Goal: Information Seeking & Learning: Find specific page/section

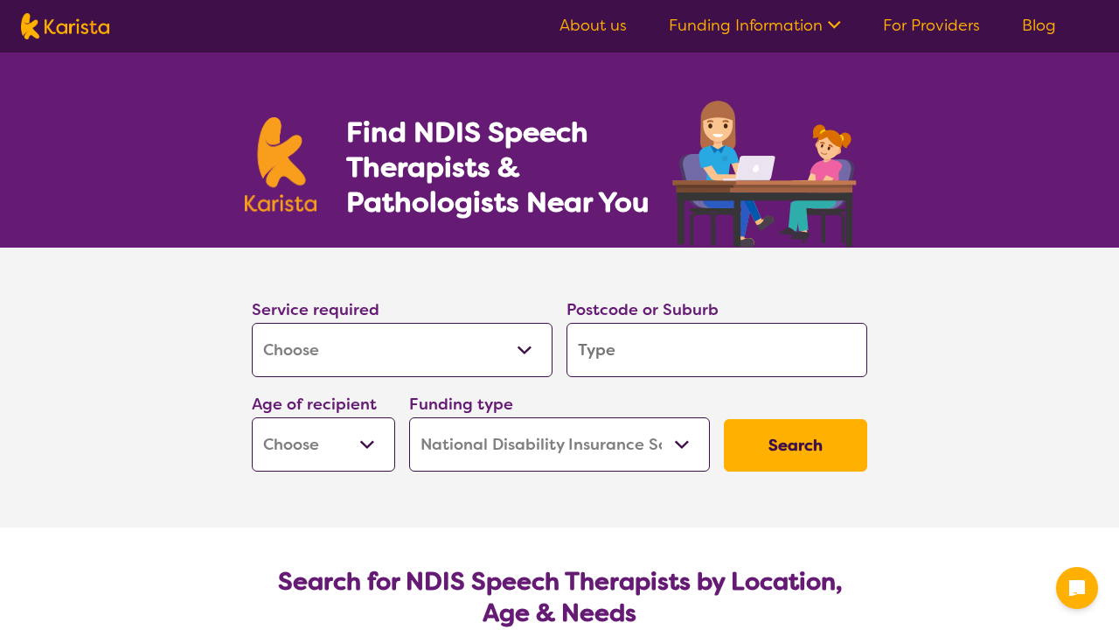
select select "[MEDICAL_DATA]"
select select "NDIS"
select select "[MEDICAL_DATA]"
select select "NDIS"
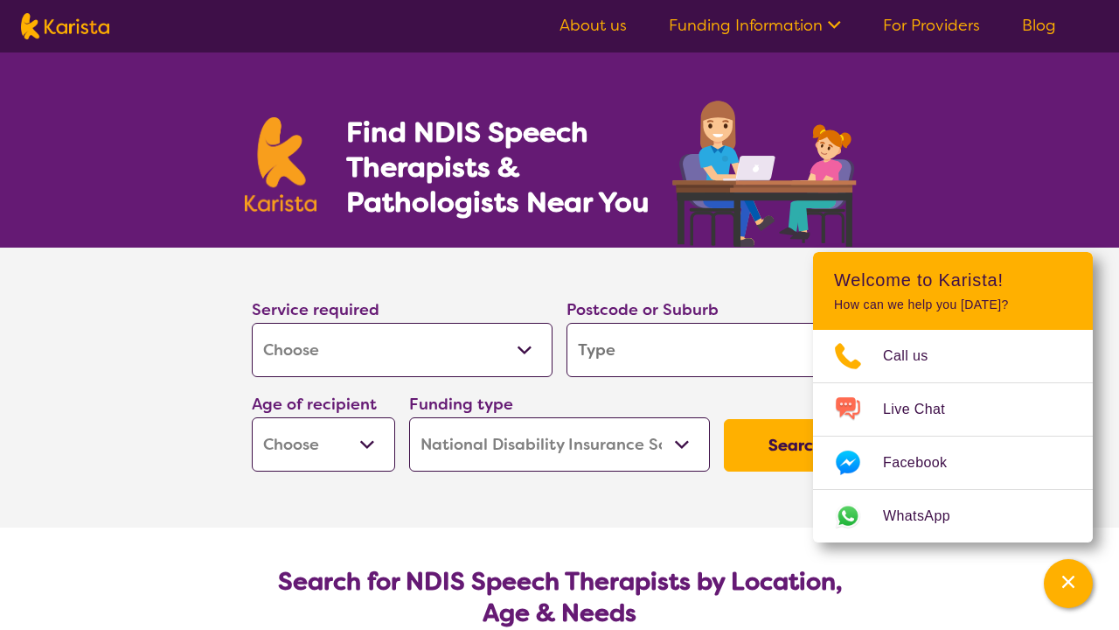
click at [615, 352] on input "search" at bounding box center [717, 350] width 301 height 54
type input "3"
type input "33"
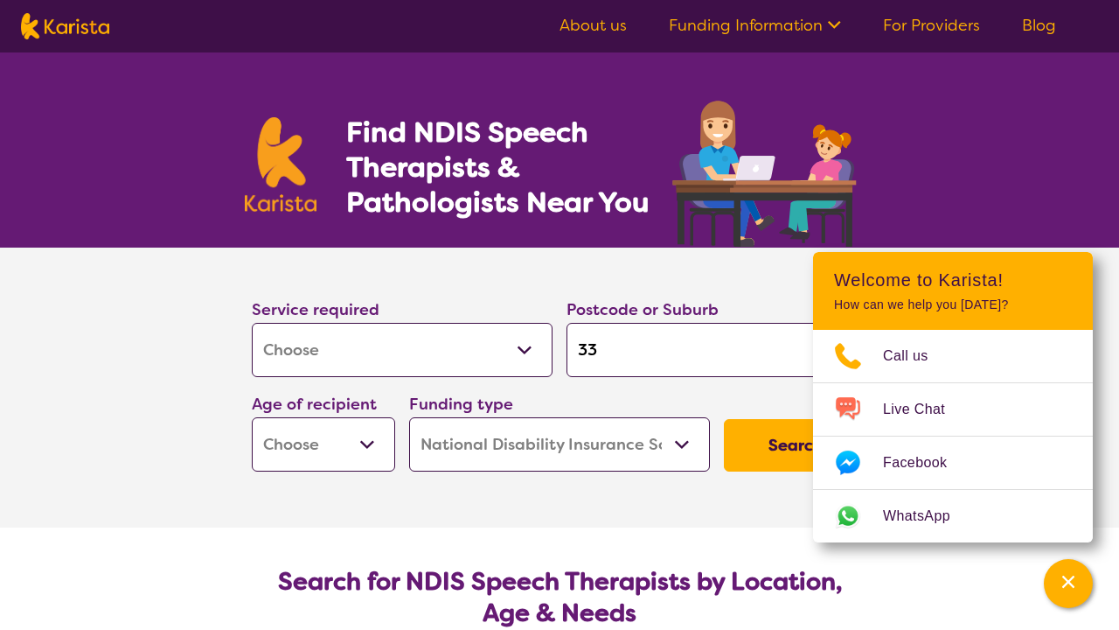
type input "336"
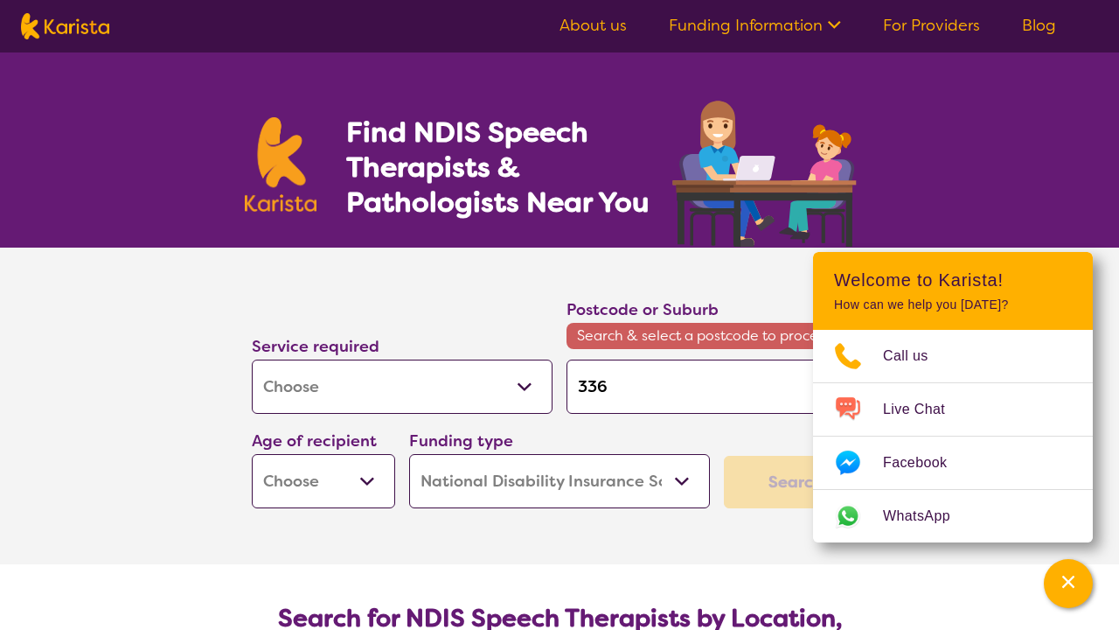
type input "3361"
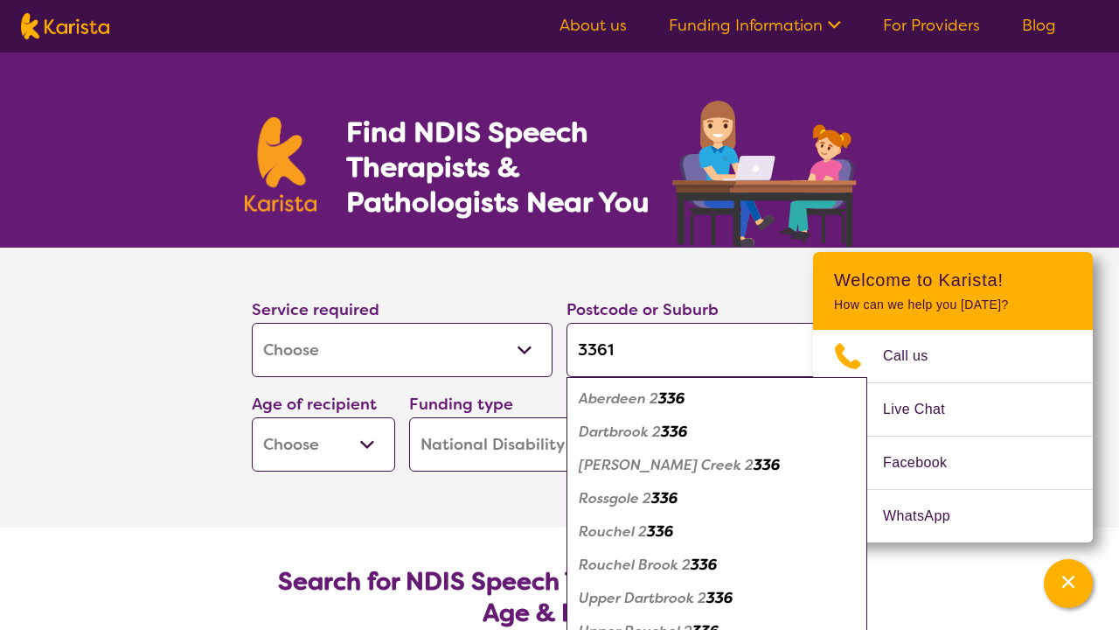
type input "336"
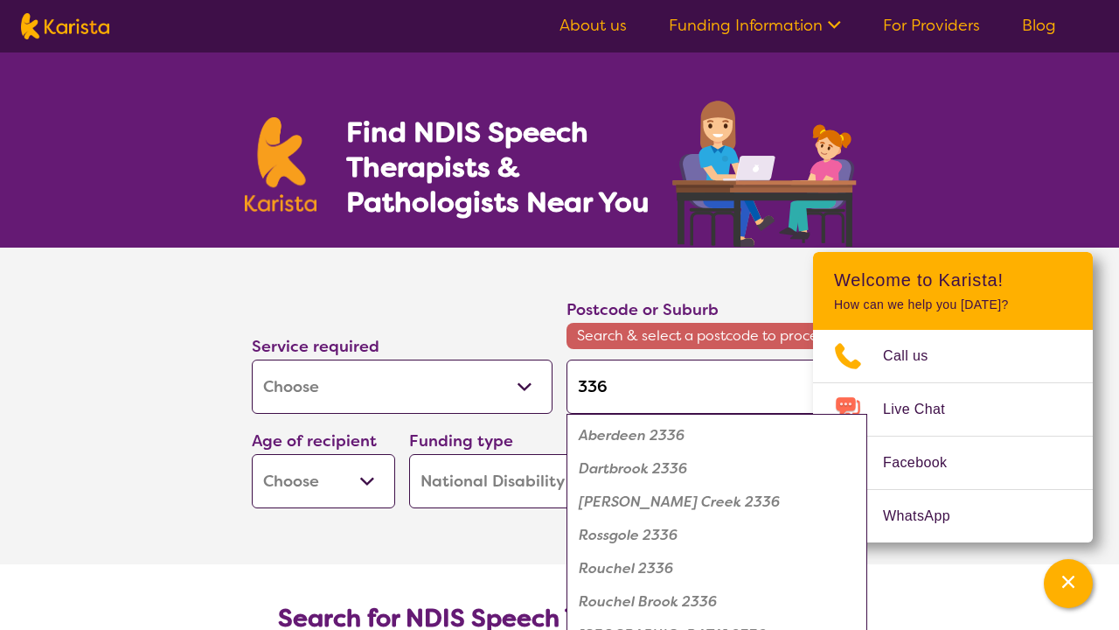
type input "33"
type input "3"
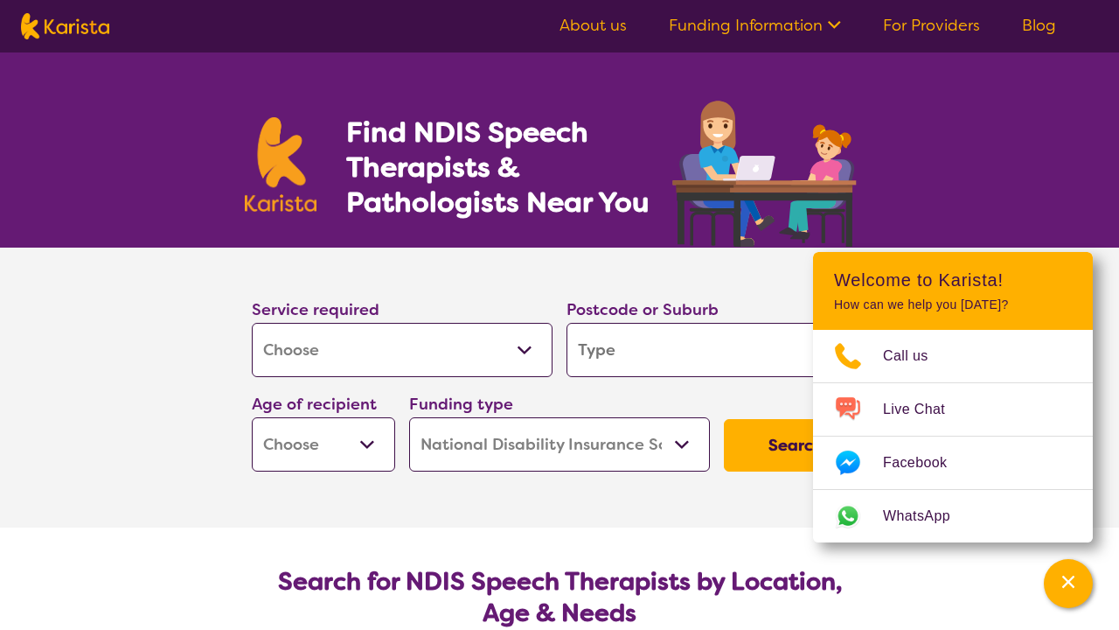
type input "2"
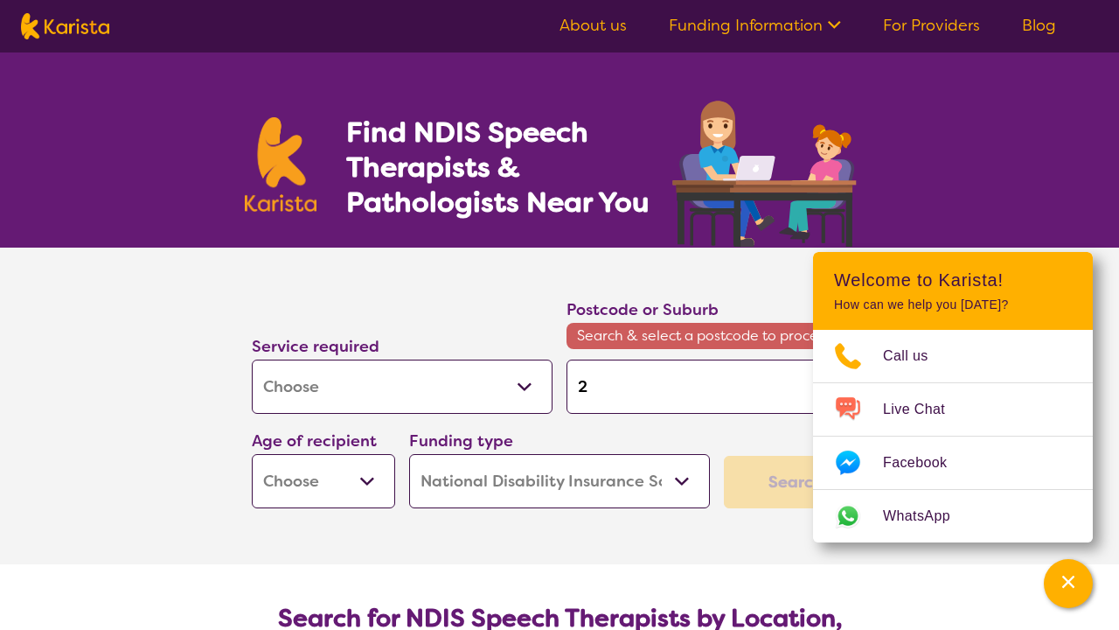
type input "22"
type input "226"
type input "2261"
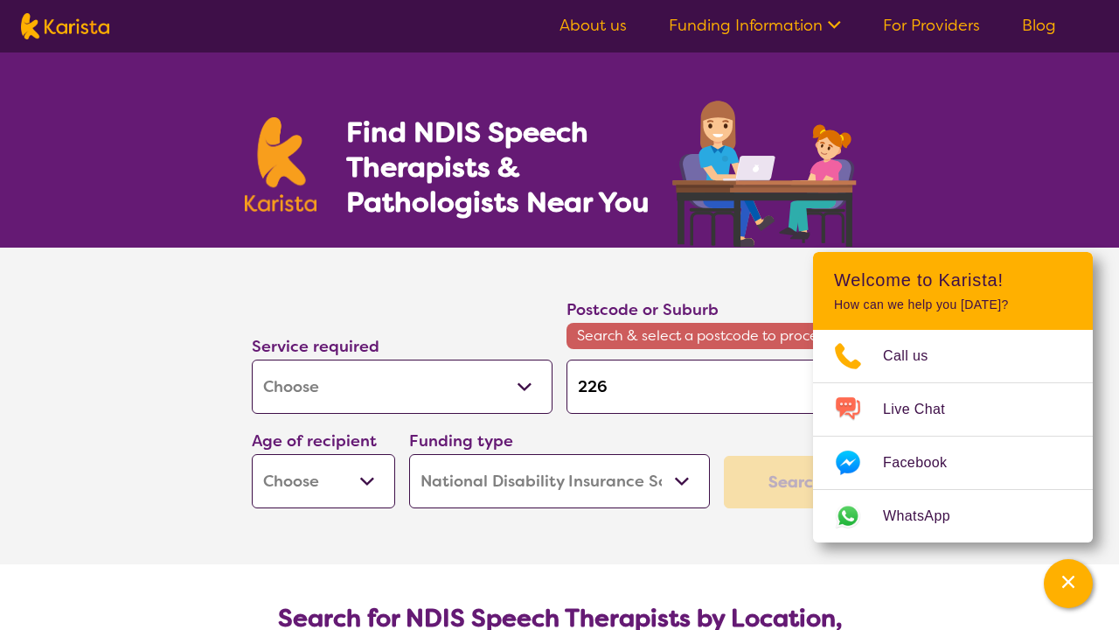
type input "2261"
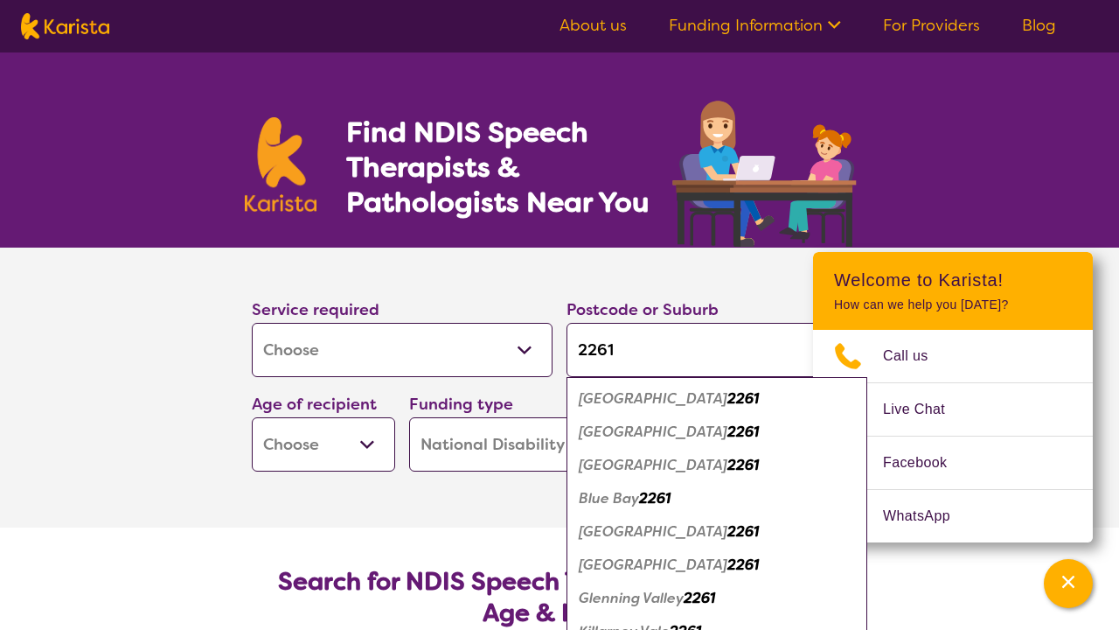
type input "2261"
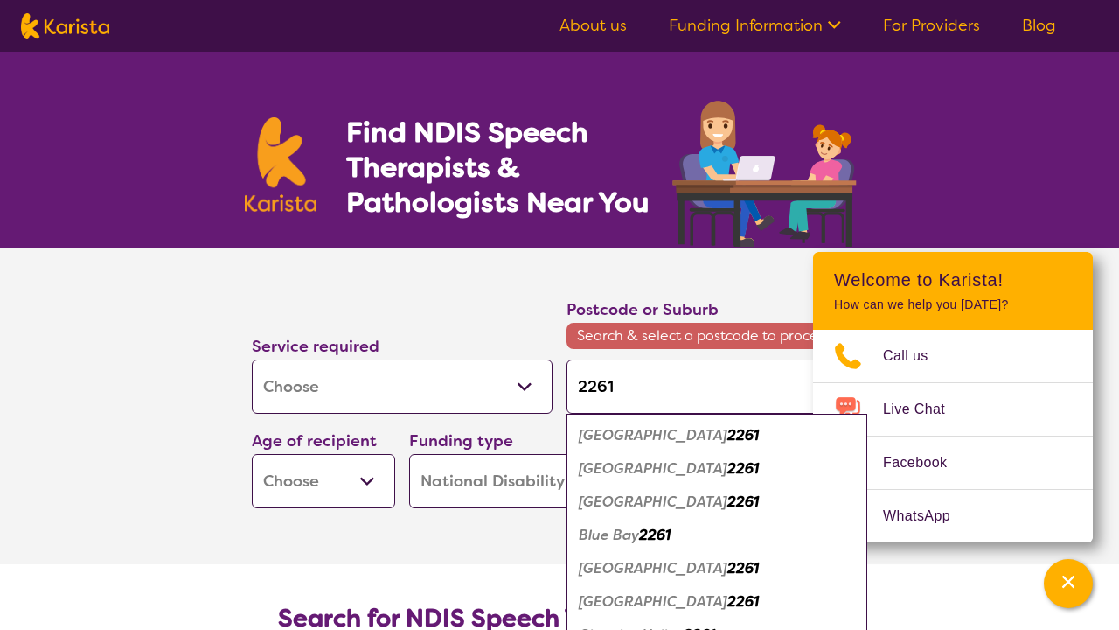
type input "2261 k"
type input "2261 ki"
type input "2261 kil"
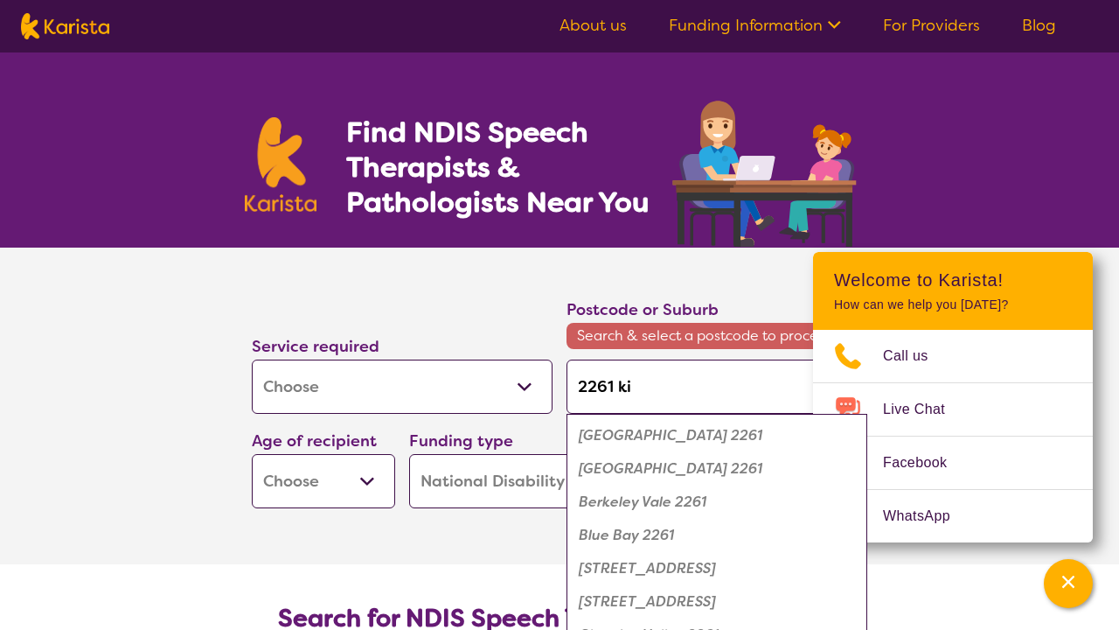
type input "2261 kil"
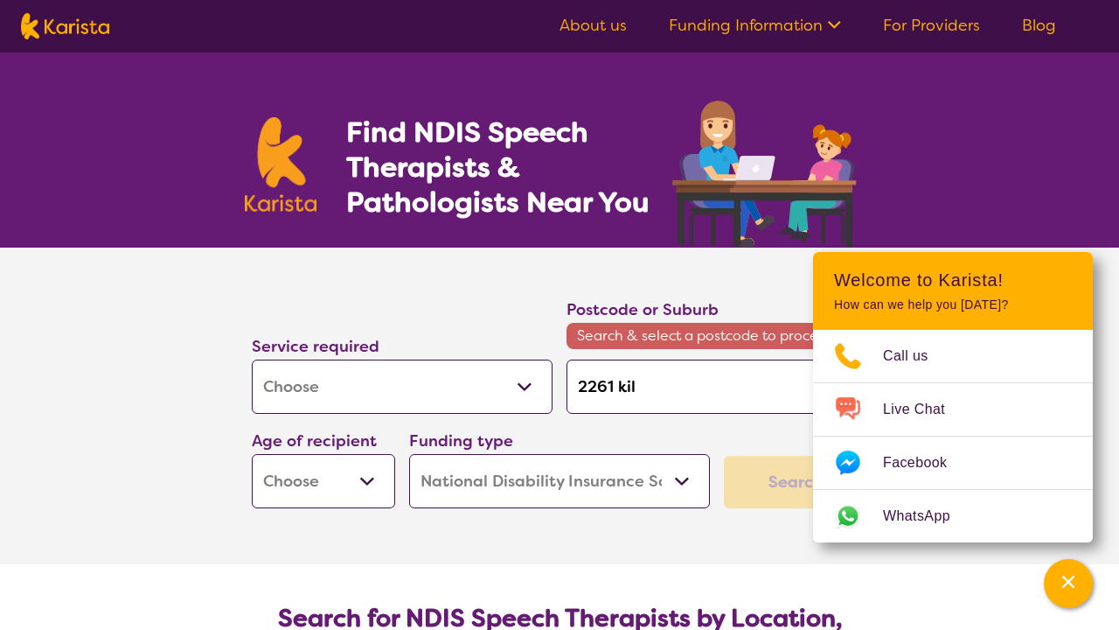
type input "2261 kill"
type input "2261 kil"
type input "2261 ki"
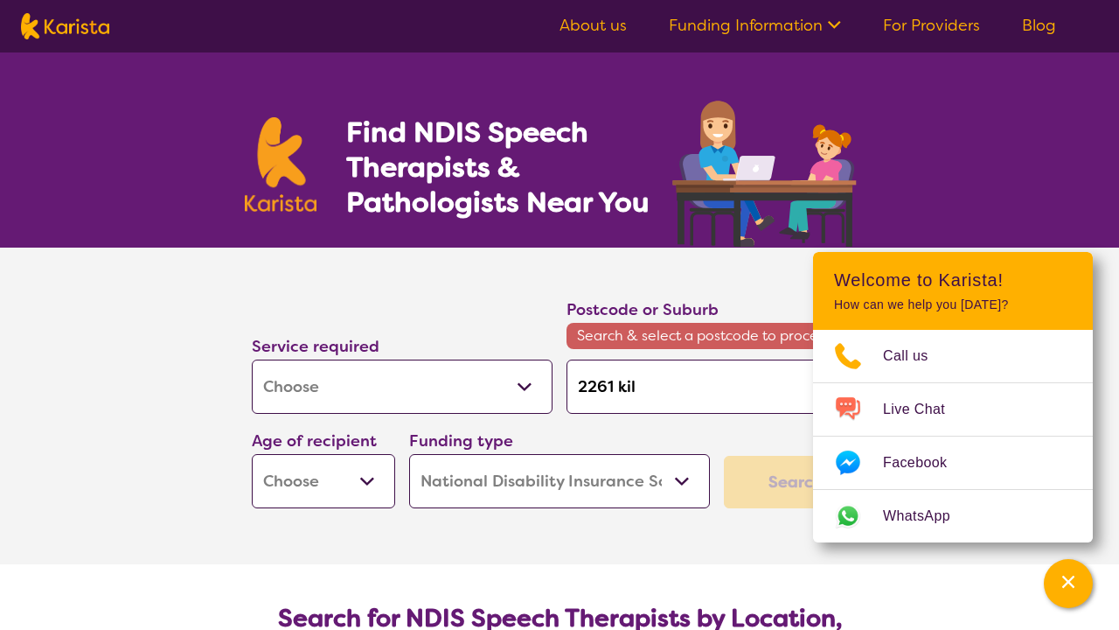
type input "2261 ki"
type input "2261 k"
type input "2261"
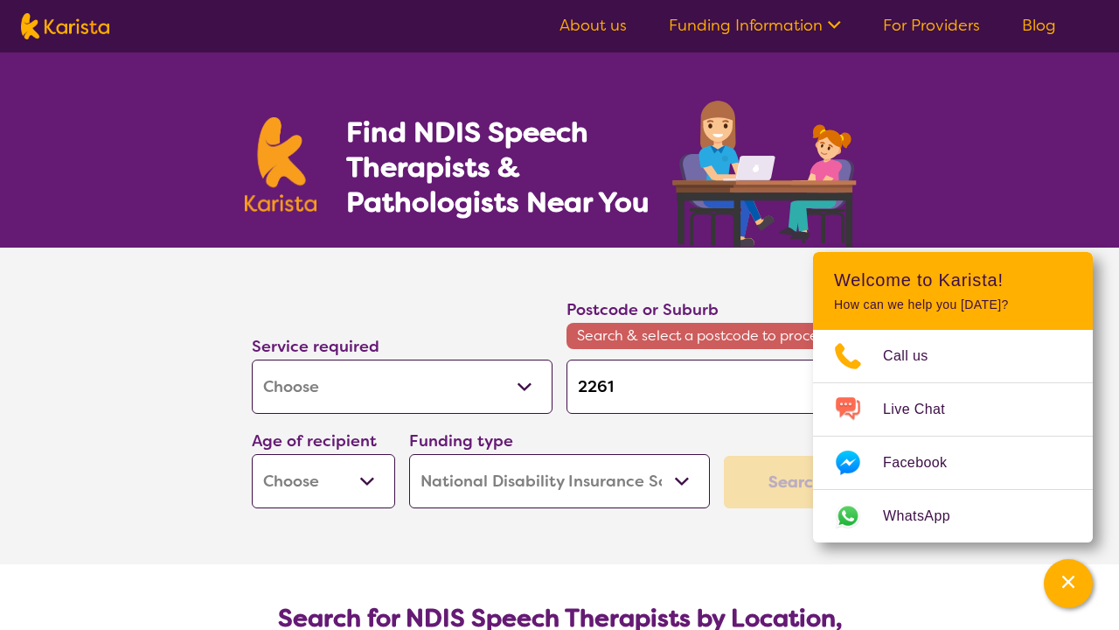
type input "2261"
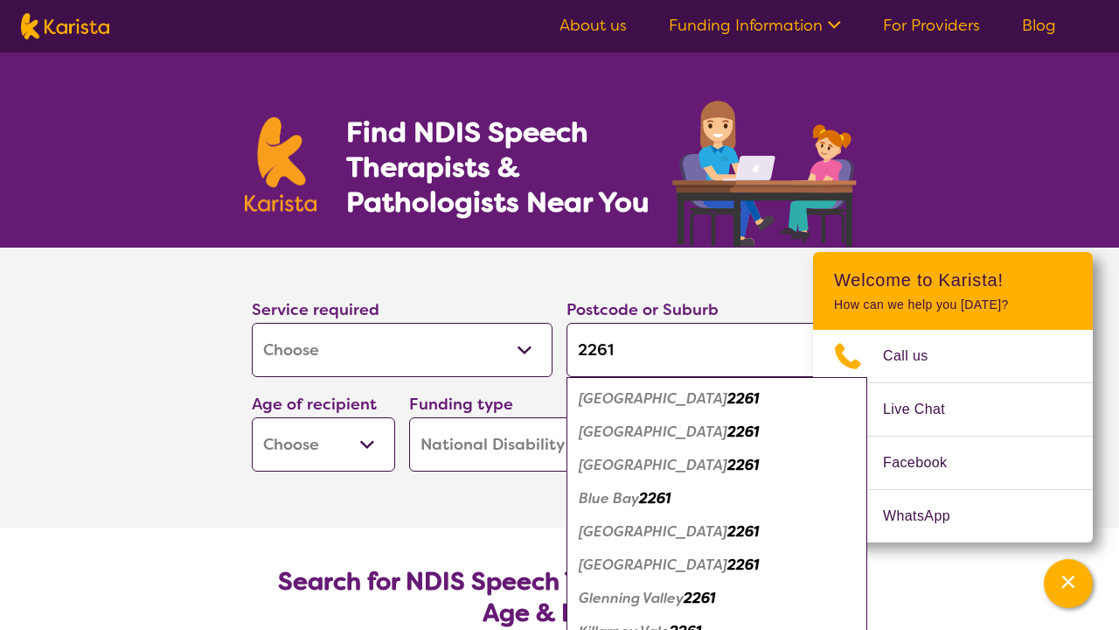
type input "226"
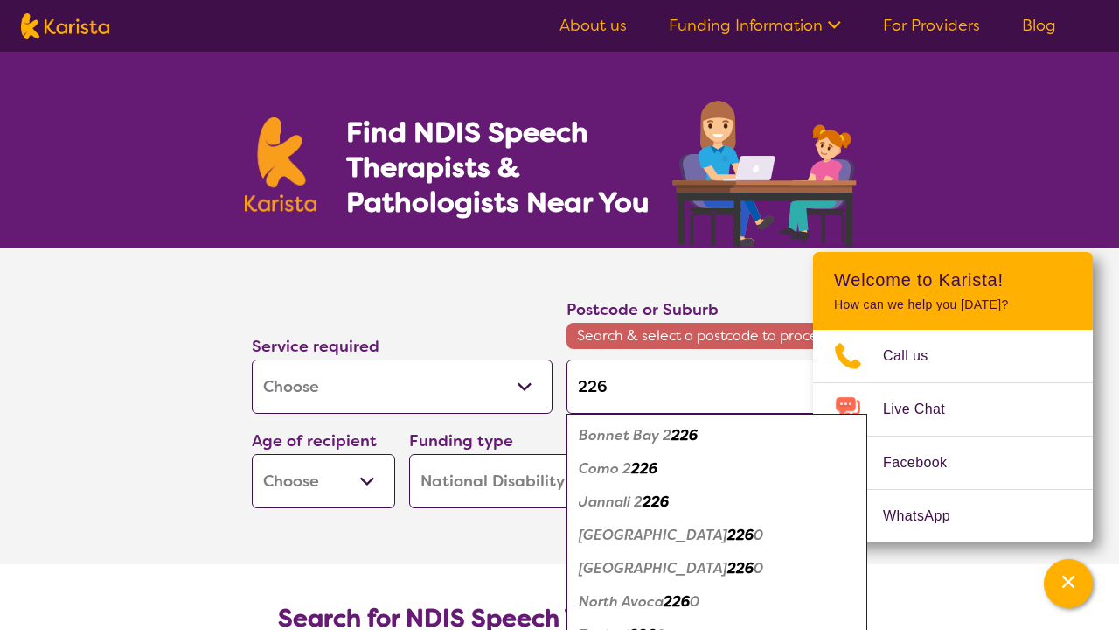
type input "2261"
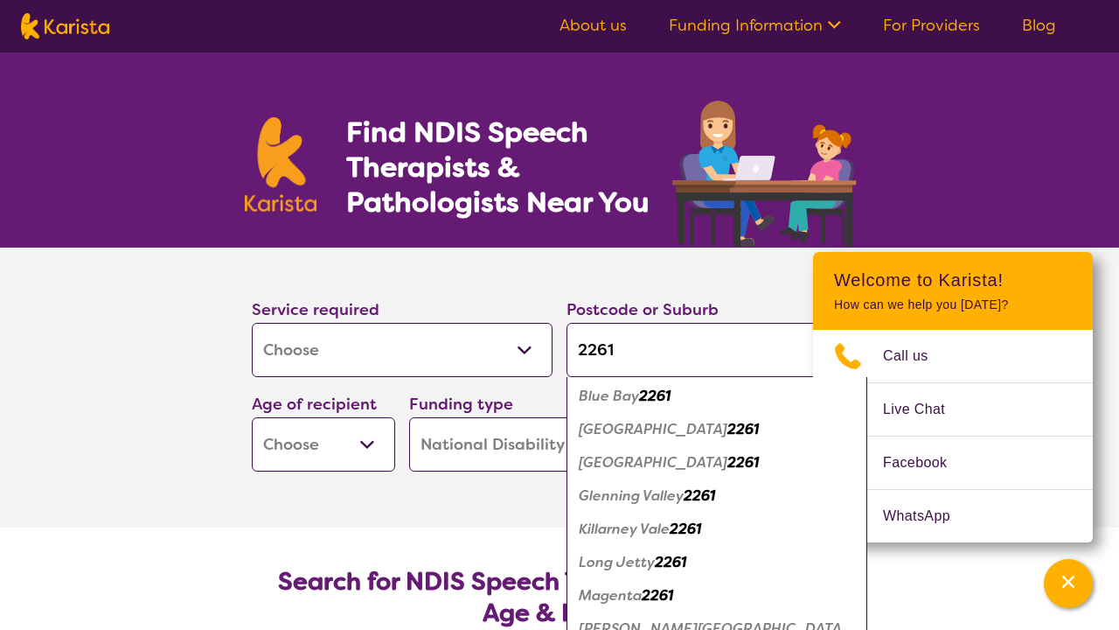
scroll to position [106, 0]
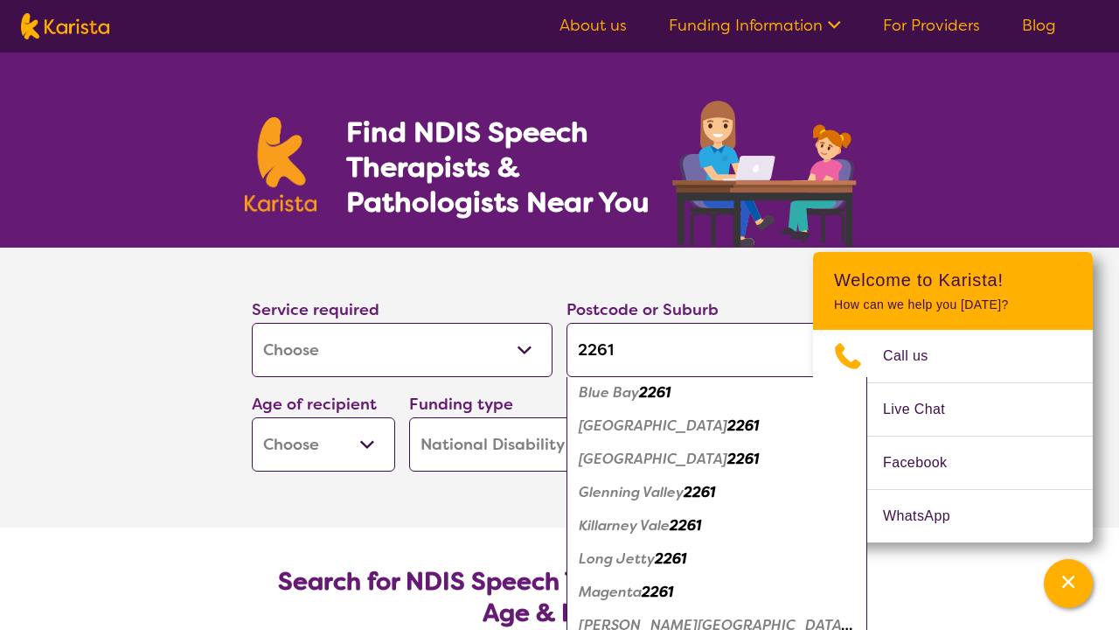
type input "2261"
click at [669, 525] on em "Killarney Vale" at bounding box center [624, 525] width 91 height 18
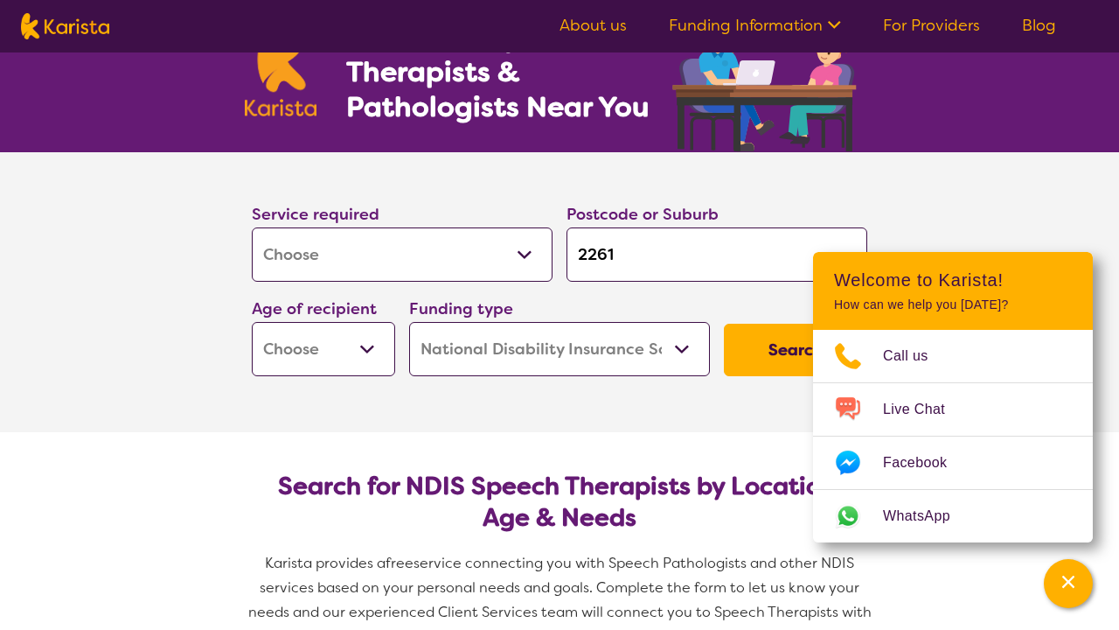
scroll to position [156, 0]
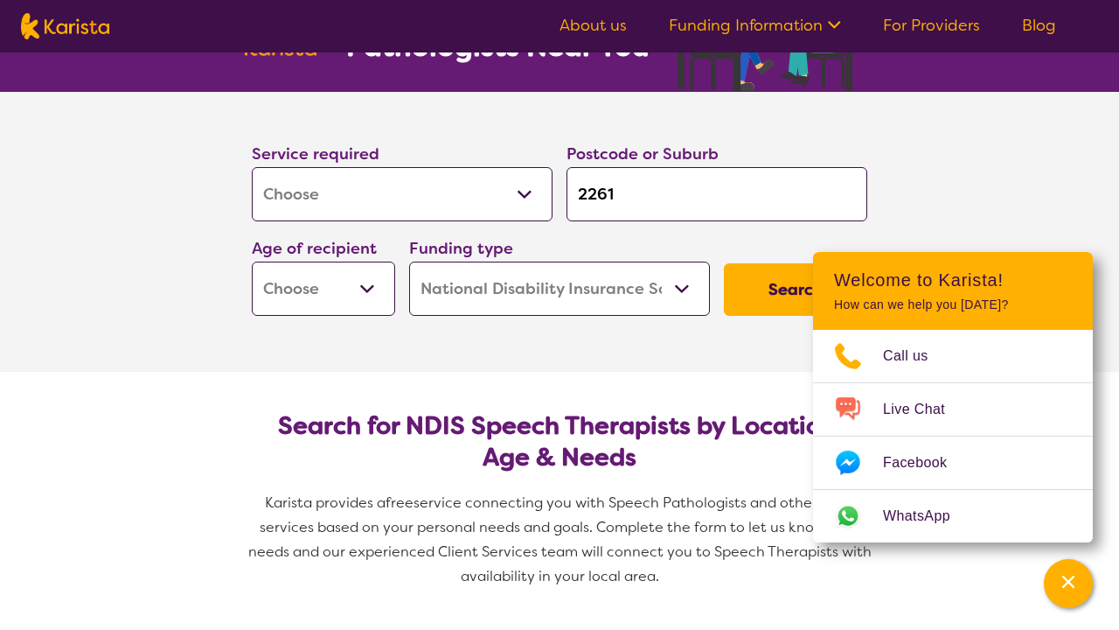
select select "EC"
select select "i-don-t-know"
click at [763, 283] on button "Search" at bounding box center [795, 289] width 143 height 52
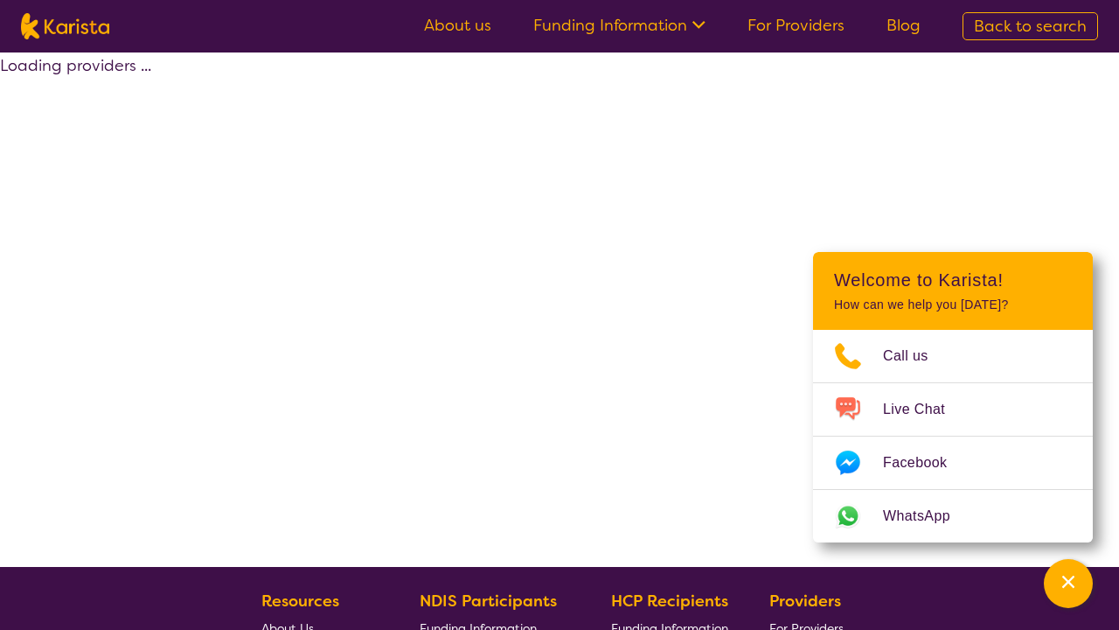
select select "[MEDICAL_DATA]"
select select "EC"
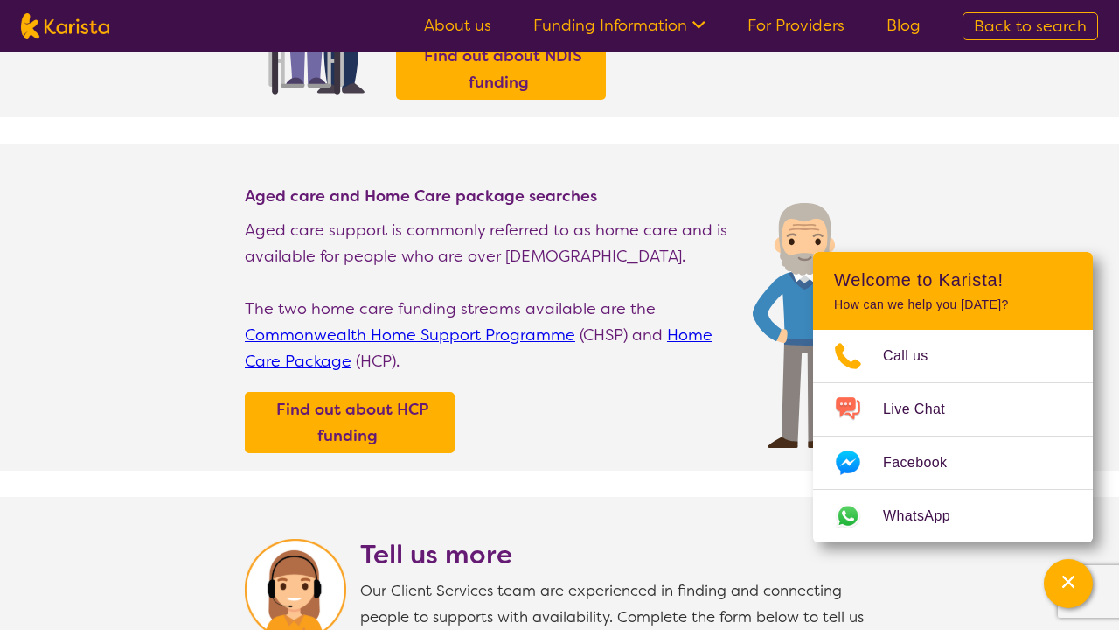
scroll to position [438, 0]
